Goal: Task Accomplishment & Management: Manage account settings

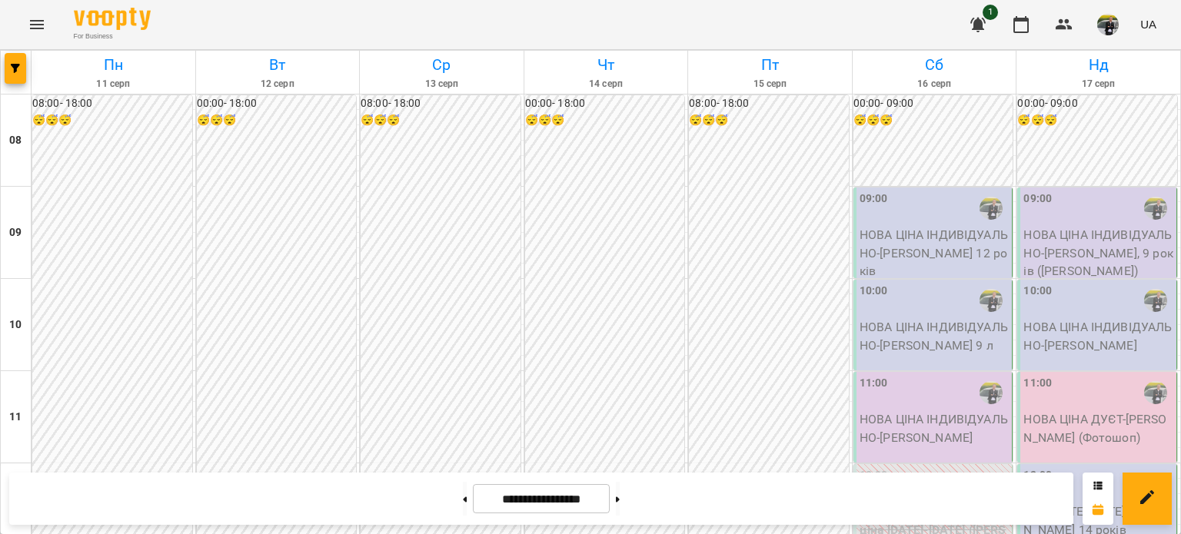
scroll to position [154, 0]
click at [918, 226] on p "НОВА ЦІНА ІНДИВІДУАЛЬНО - [PERSON_NAME] 12 років" at bounding box center [934, 253] width 150 height 55
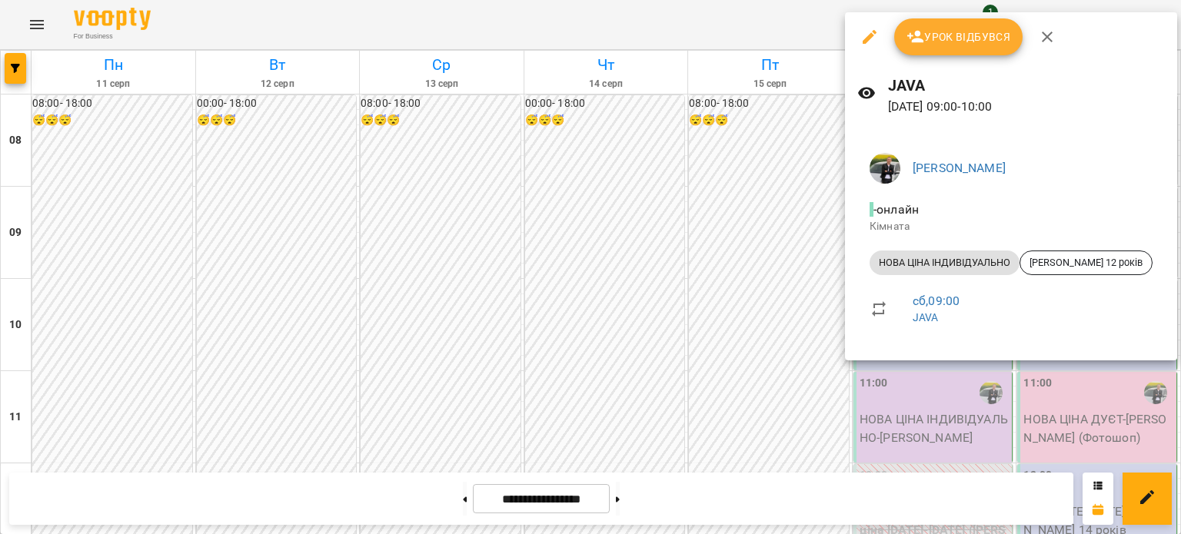
click at [936, 48] on button "Урок відбувся" at bounding box center [958, 36] width 129 height 37
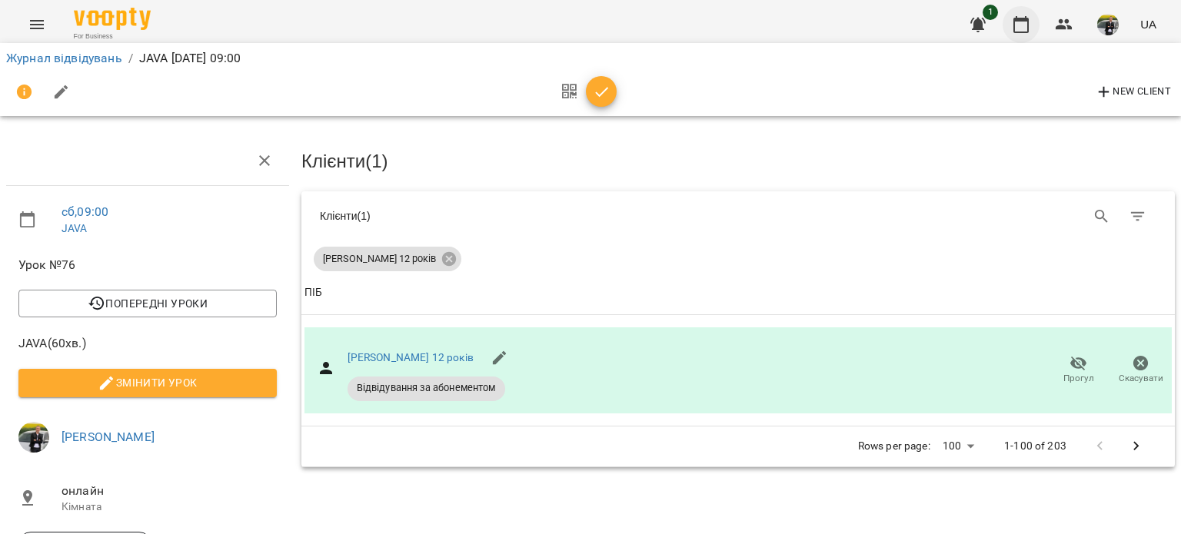
click at [1015, 27] on icon "button" at bounding box center [1020, 24] width 15 height 17
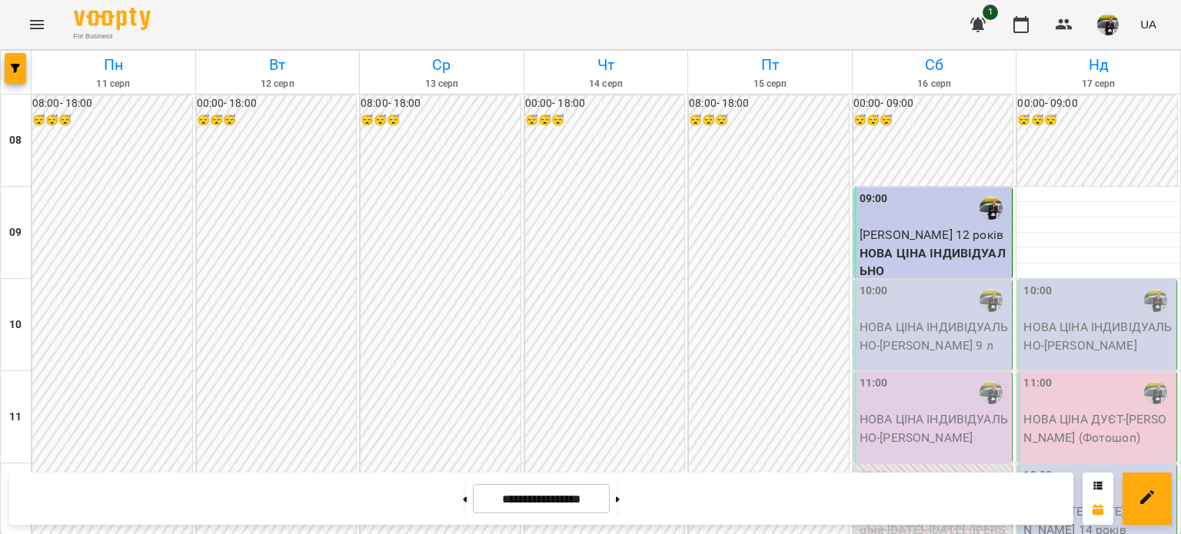
click at [929, 343] on p "НОВА ЦІНА ІНДИВІДУАЛЬНО - [PERSON_NAME] 9 л" at bounding box center [934, 336] width 150 height 36
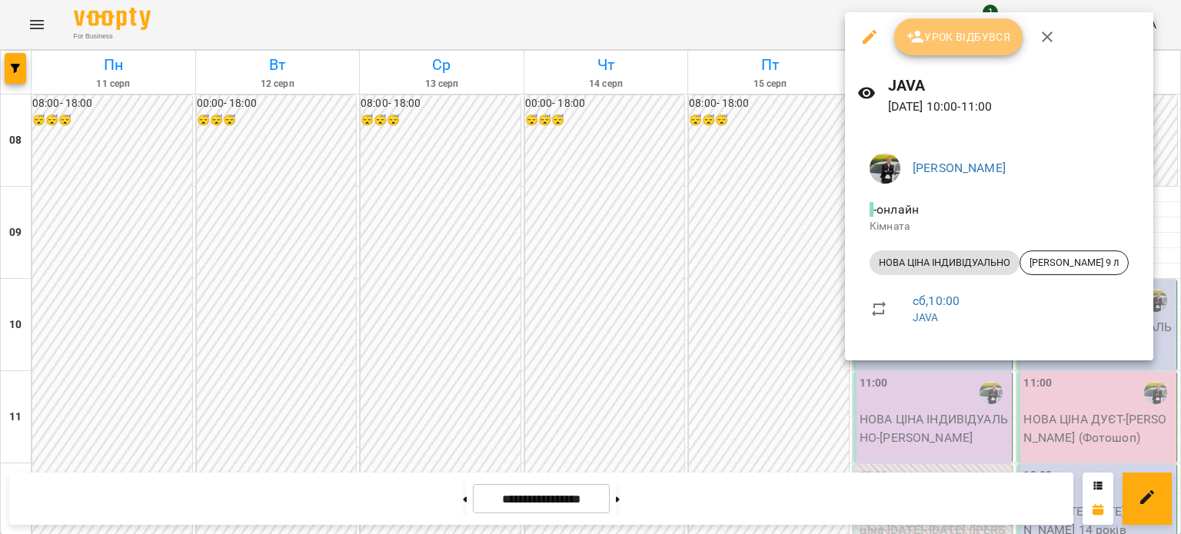
click at [946, 38] on span "Урок відбувся" at bounding box center [958, 37] width 105 height 18
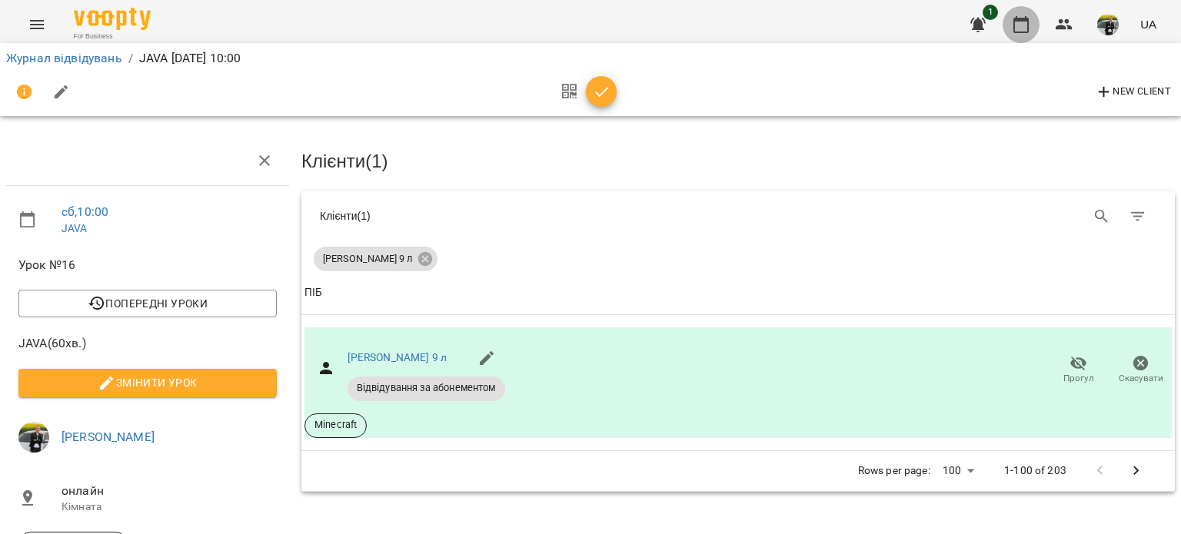
click at [1032, 18] on button "button" at bounding box center [1020, 24] width 37 height 37
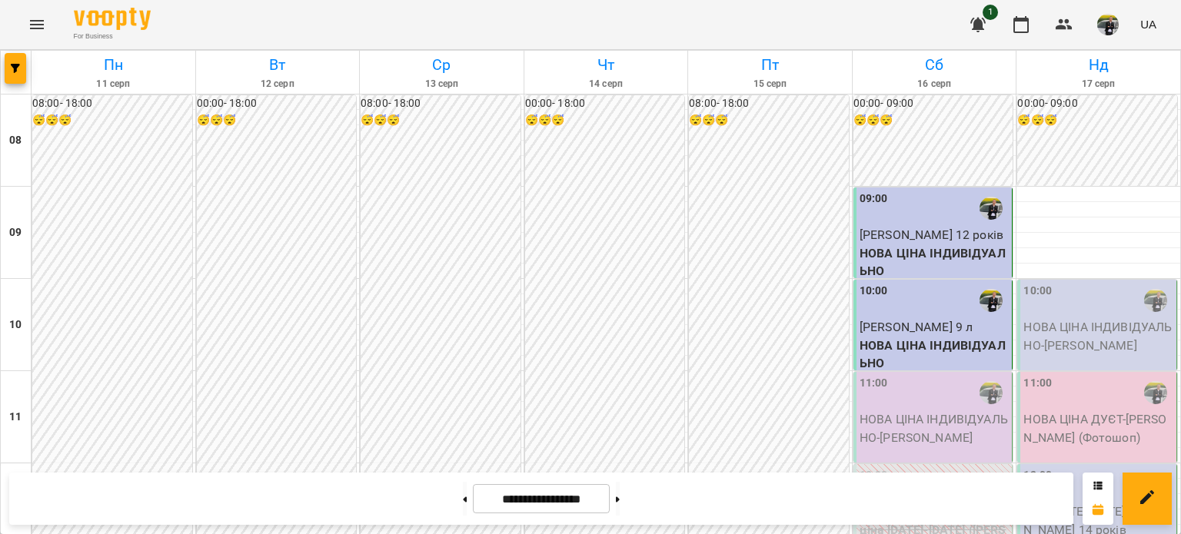
scroll to position [231, 0]
click at [880, 410] on p "НОВА ЦІНА ІНДИВІДУАЛЬНО - [PERSON_NAME]" at bounding box center [934, 428] width 150 height 36
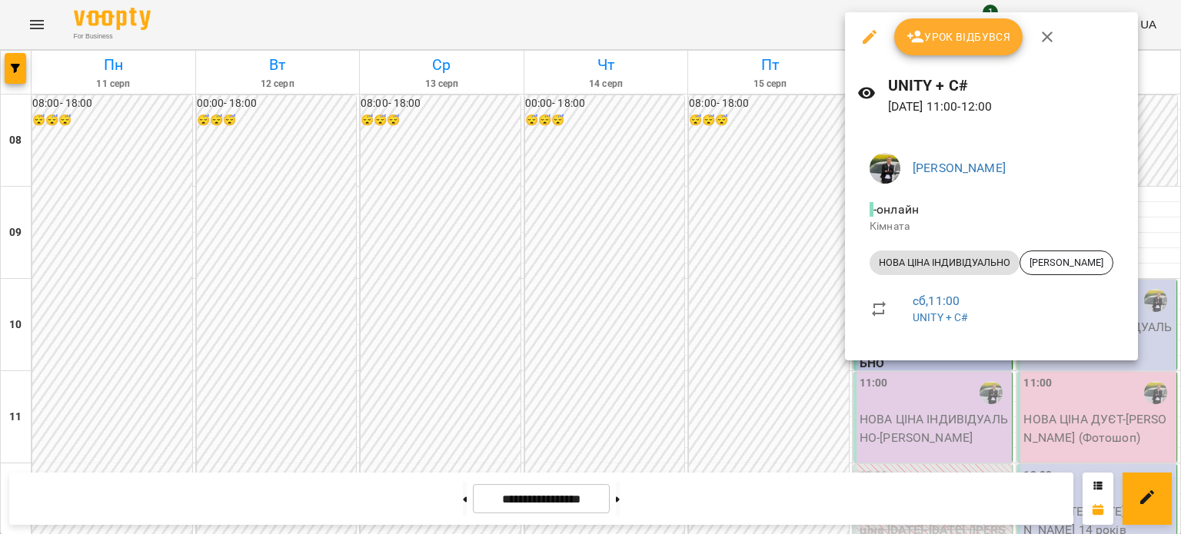
click at [962, 52] on button "Урок відбувся" at bounding box center [958, 36] width 129 height 37
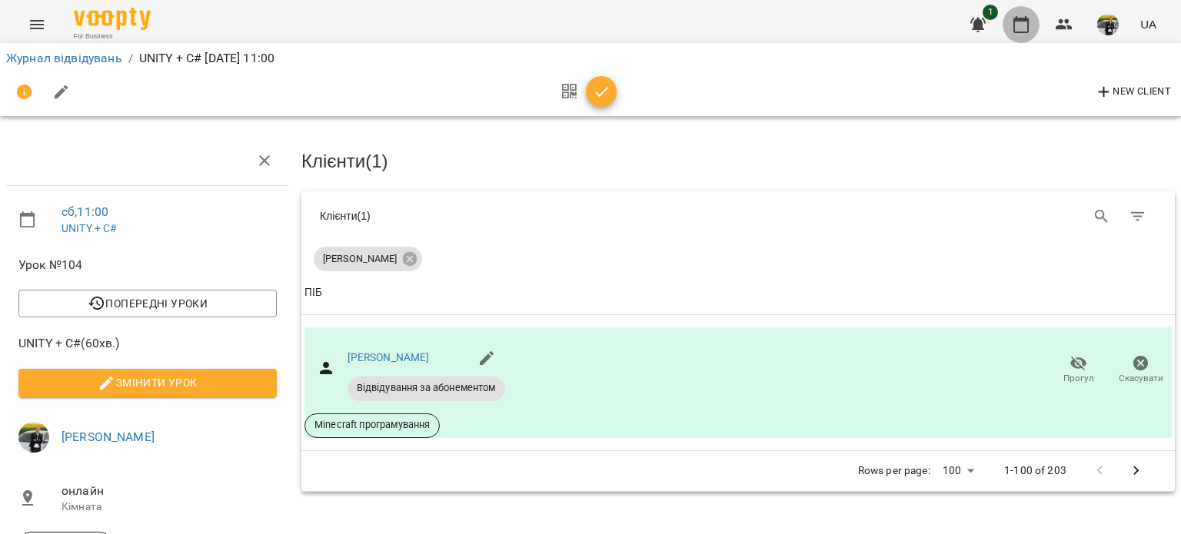
click at [1019, 32] on icon "button" at bounding box center [1020, 24] width 15 height 17
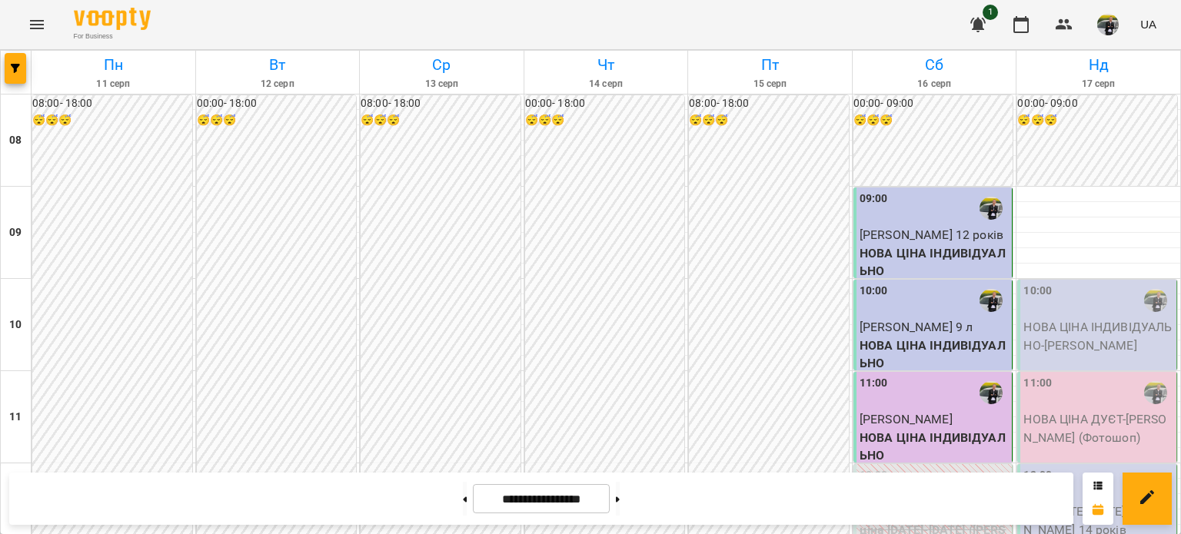
scroll to position [846, 0]
